Goal: Task Accomplishment & Management: Use online tool/utility

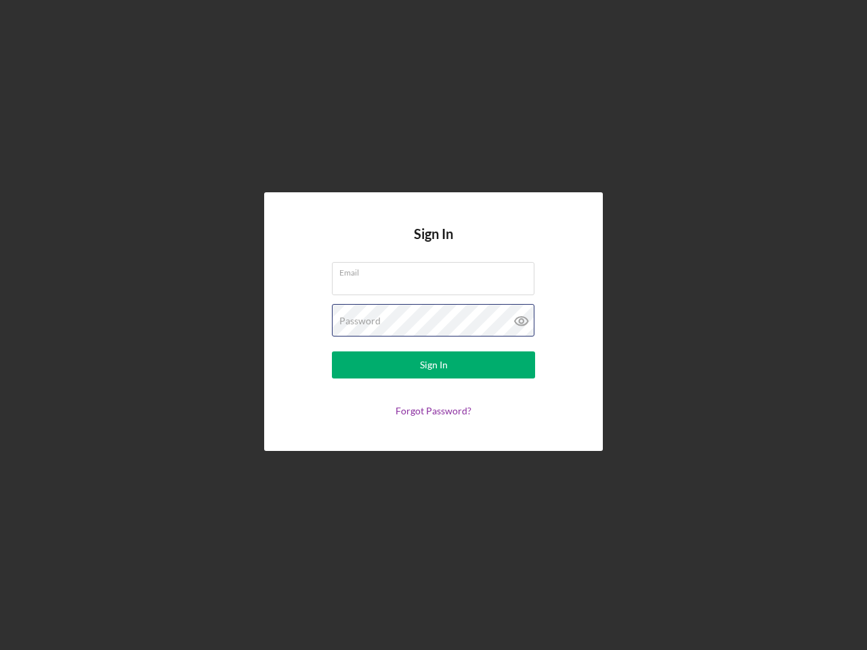
click at [434, 325] on div "Password" at bounding box center [433, 321] width 203 height 34
click at [522, 321] on icon at bounding box center [522, 321] width 34 height 34
